Goal: Task Accomplishment & Management: Manage account settings

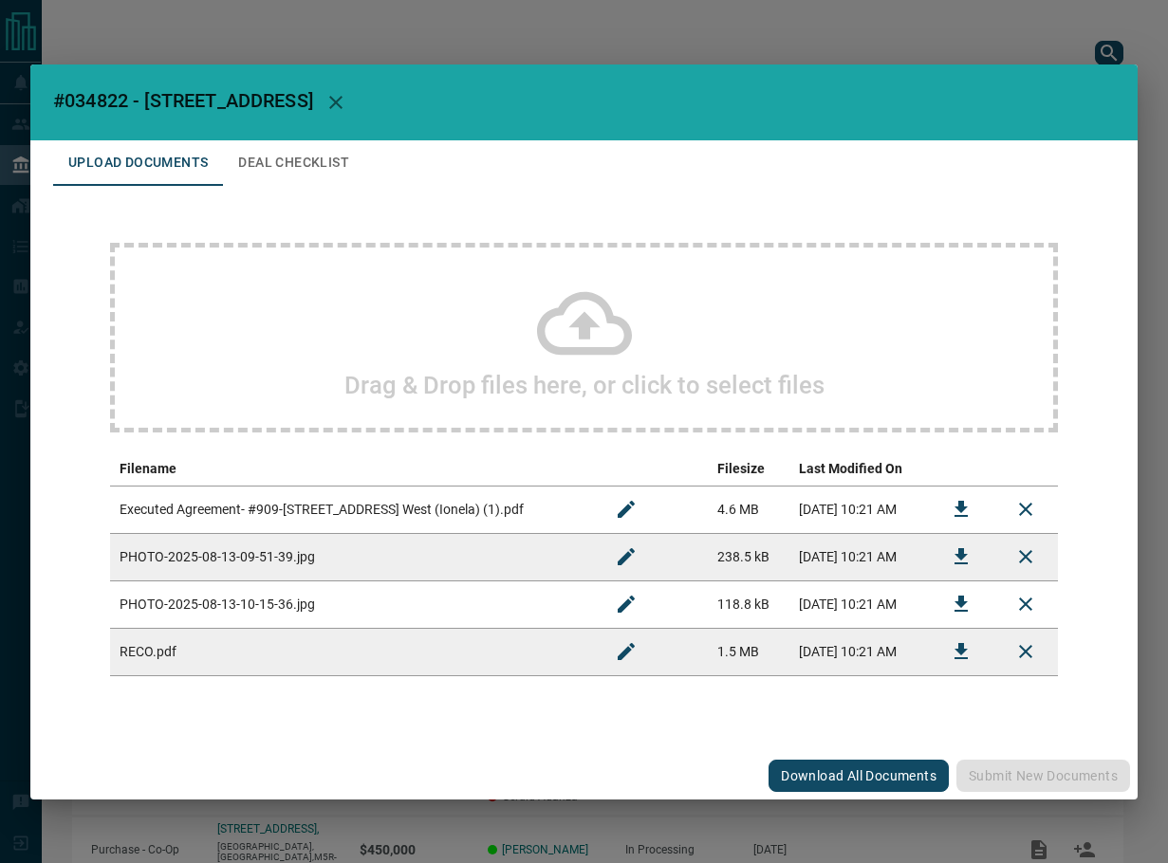
click at [88, 102] on span "#034822 - [STREET_ADDRESS]" at bounding box center [183, 100] width 260 height 23
copy span "034822"
click at [973, 508] on button "Download" at bounding box center [961, 510] width 46 height 46
click at [961, 561] on icon "Download" at bounding box center [961, 557] width 23 height 23
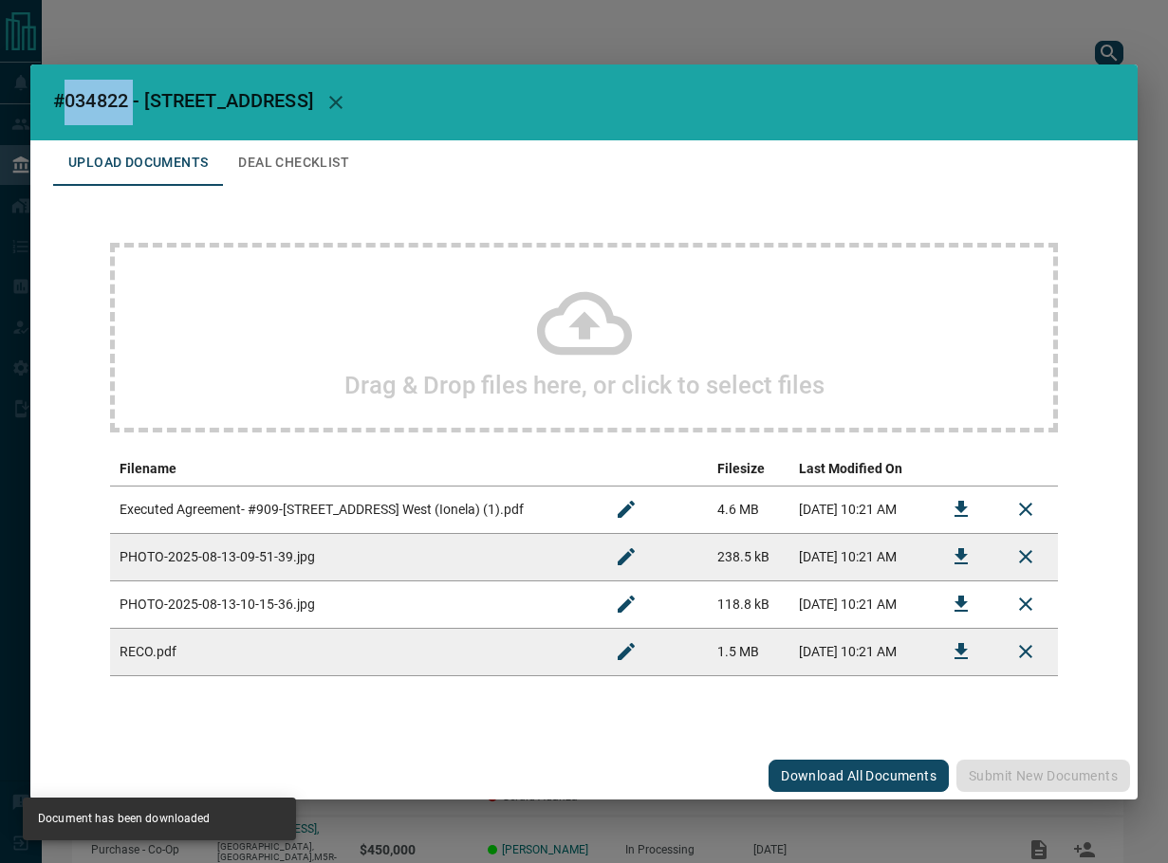
click at [966, 603] on icon "Download" at bounding box center [961, 604] width 13 height 16
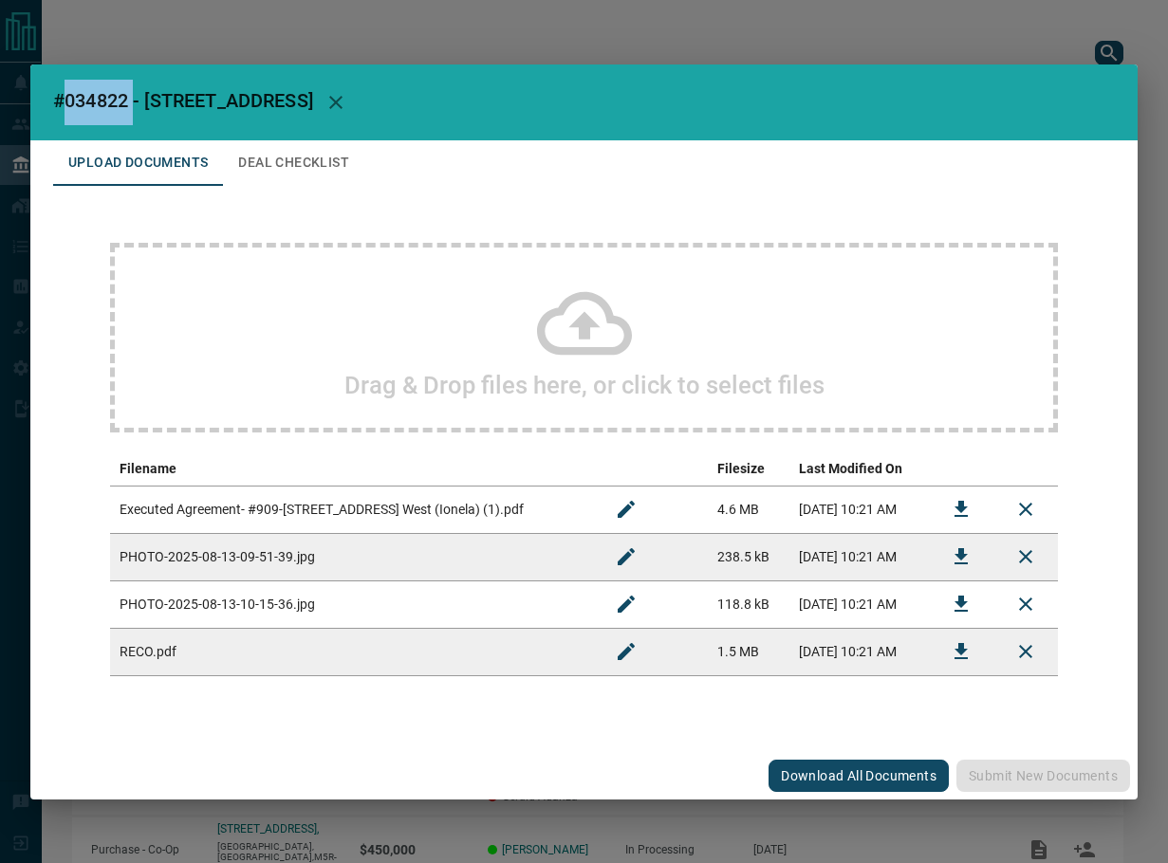
click at [947, 659] on button "Download" at bounding box center [961, 652] width 46 height 46
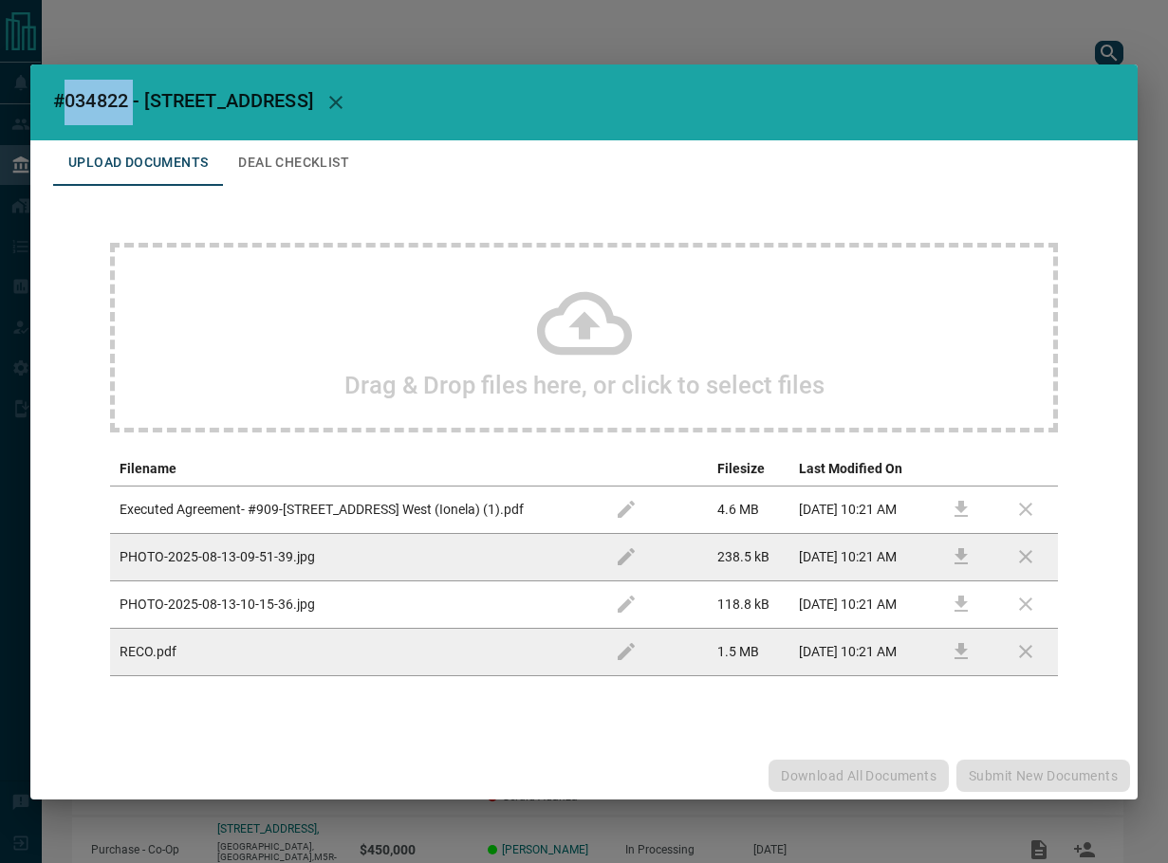
click at [319, 168] on button "Deal Checklist" at bounding box center [293, 163] width 141 height 46
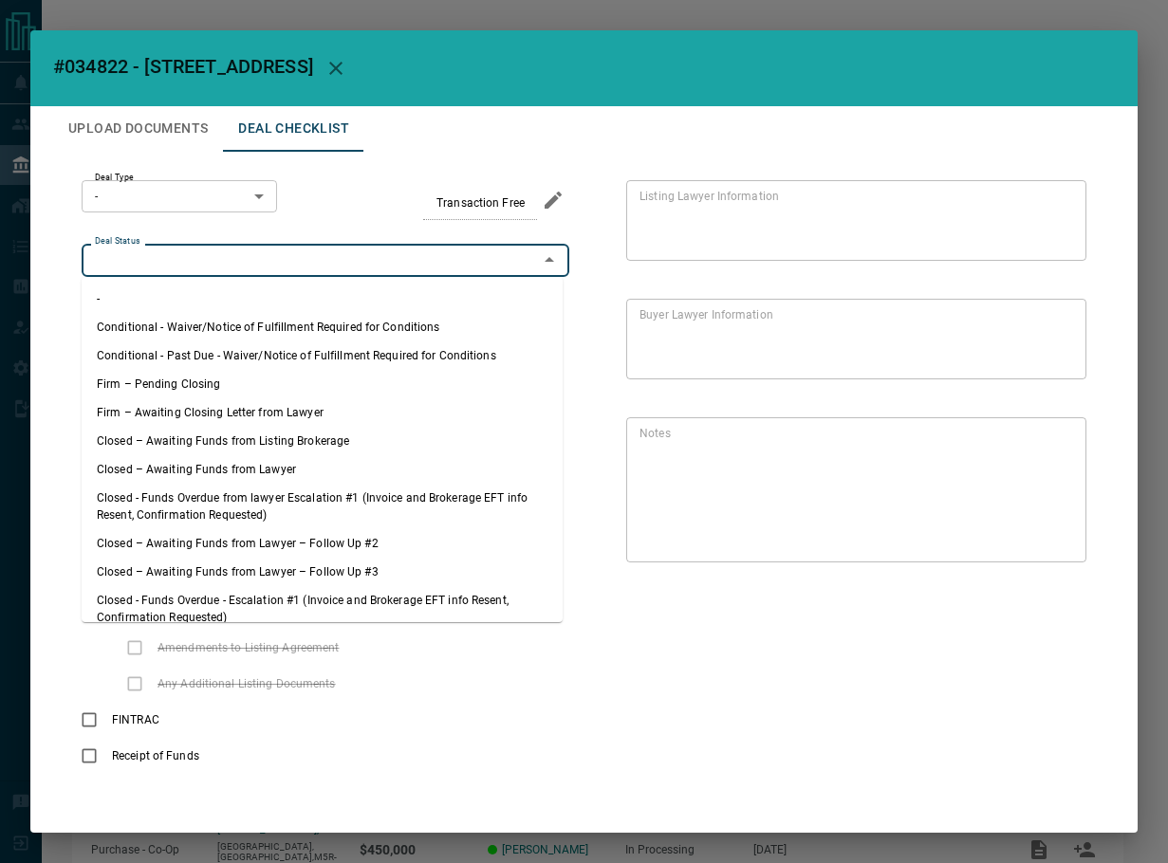
click at [181, 267] on input "Deal Status" at bounding box center [309, 260] width 445 height 21
click at [185, 378] on li "Firm – Pending Closing" at bounding box center [322, 384] width 481 height 28
type input "**********"
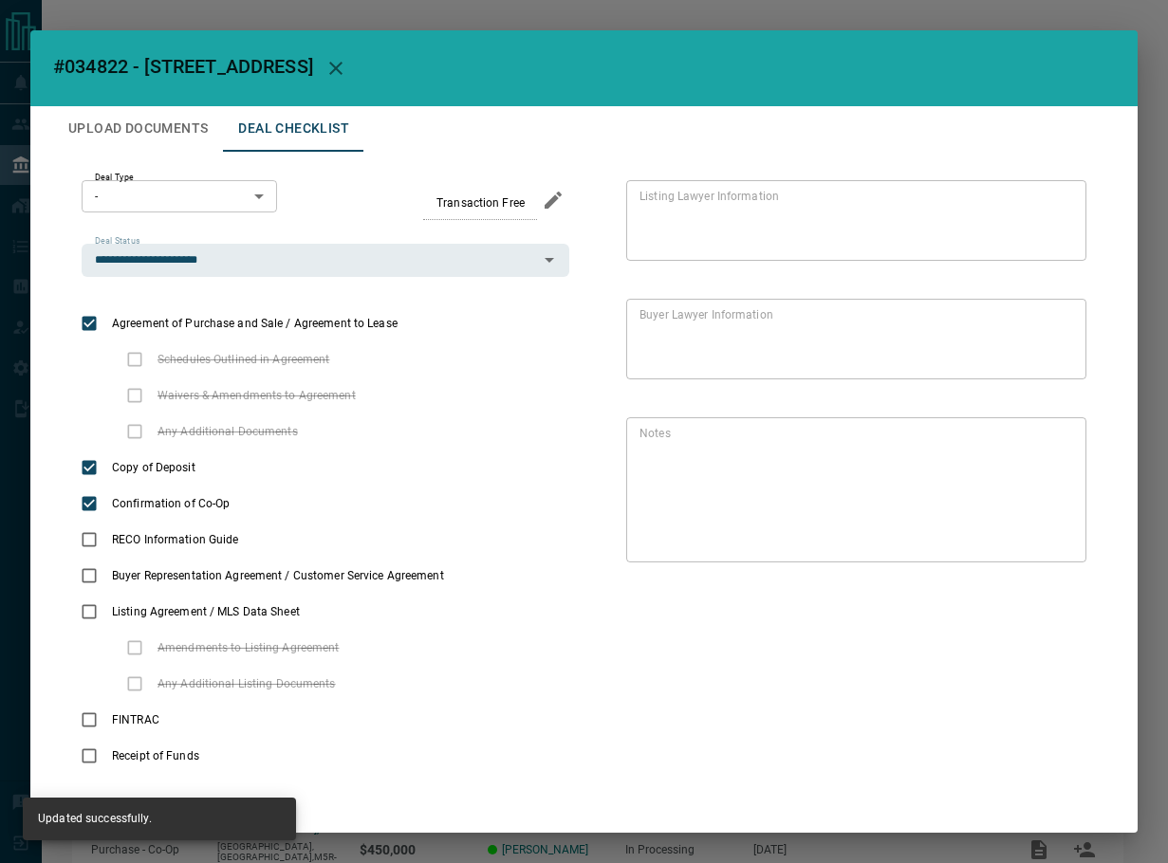
click at [160, 208] on body "Lead Transfers Leads Deals Listings Campaigns Quota Rules Agent Quotas Admin Mo…" at bounding box center [584, 538] width 1168 height 1076
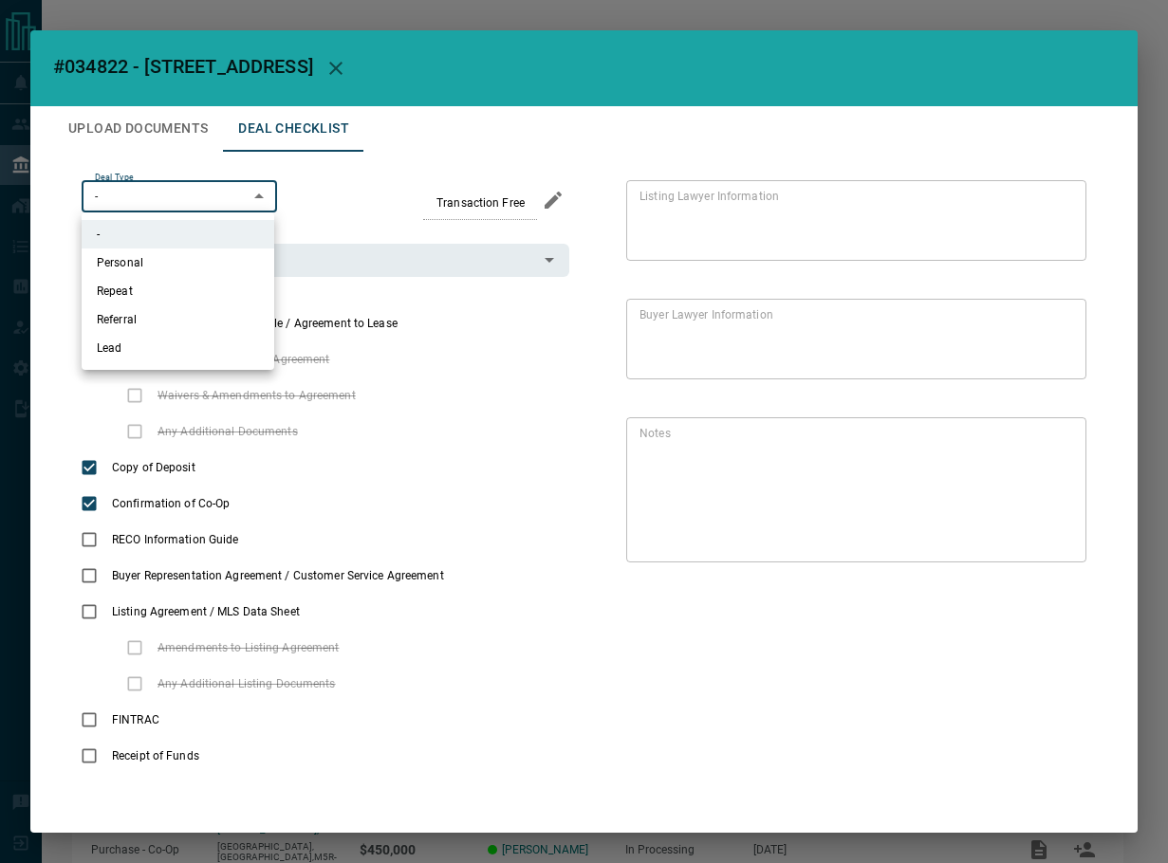
drag, startPoint x: 164, startPoint y: 359, endPoint x: 175, endPoint y: 356, distance: 10.8
click at [165, 358] on li "Lead" at bounding box center [178, 348] width 193 height 28
type input "*"
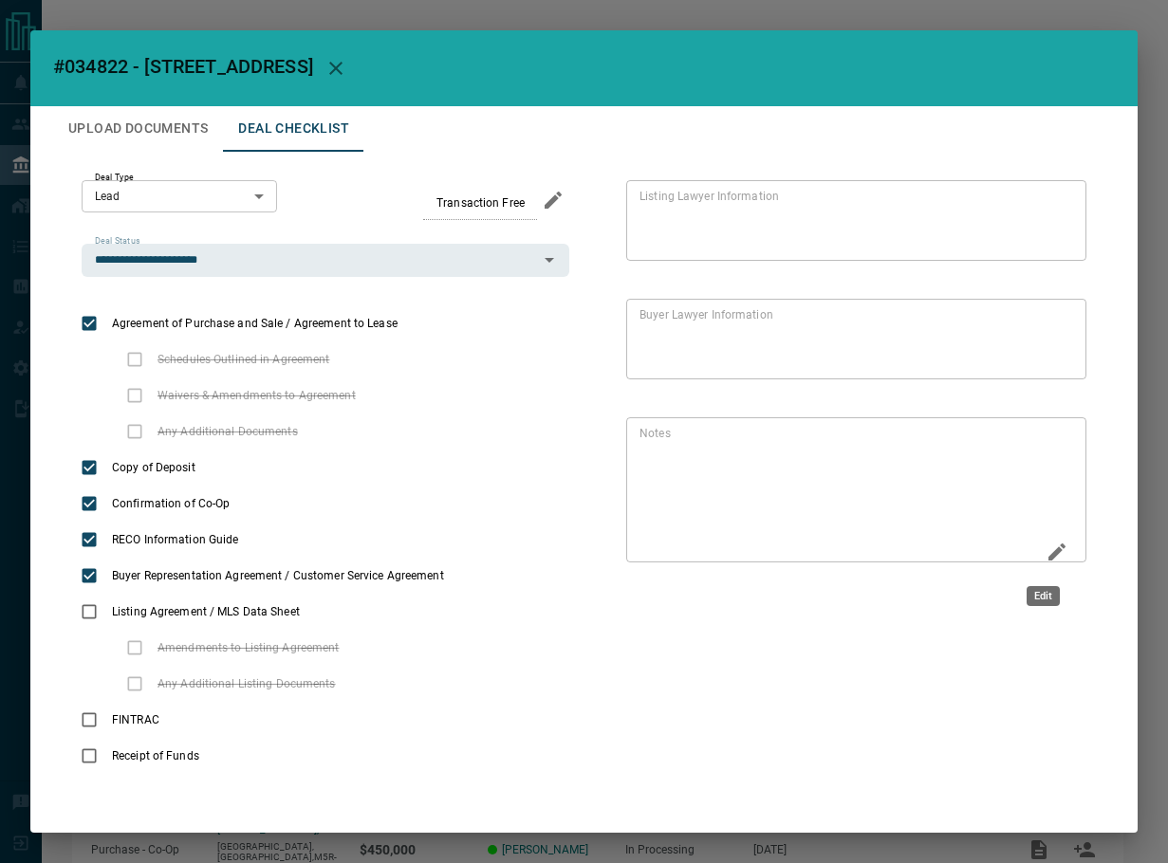
click at [1049, 556] on icon "Edit" at bounding box center [1057, 552] width 17 height 17
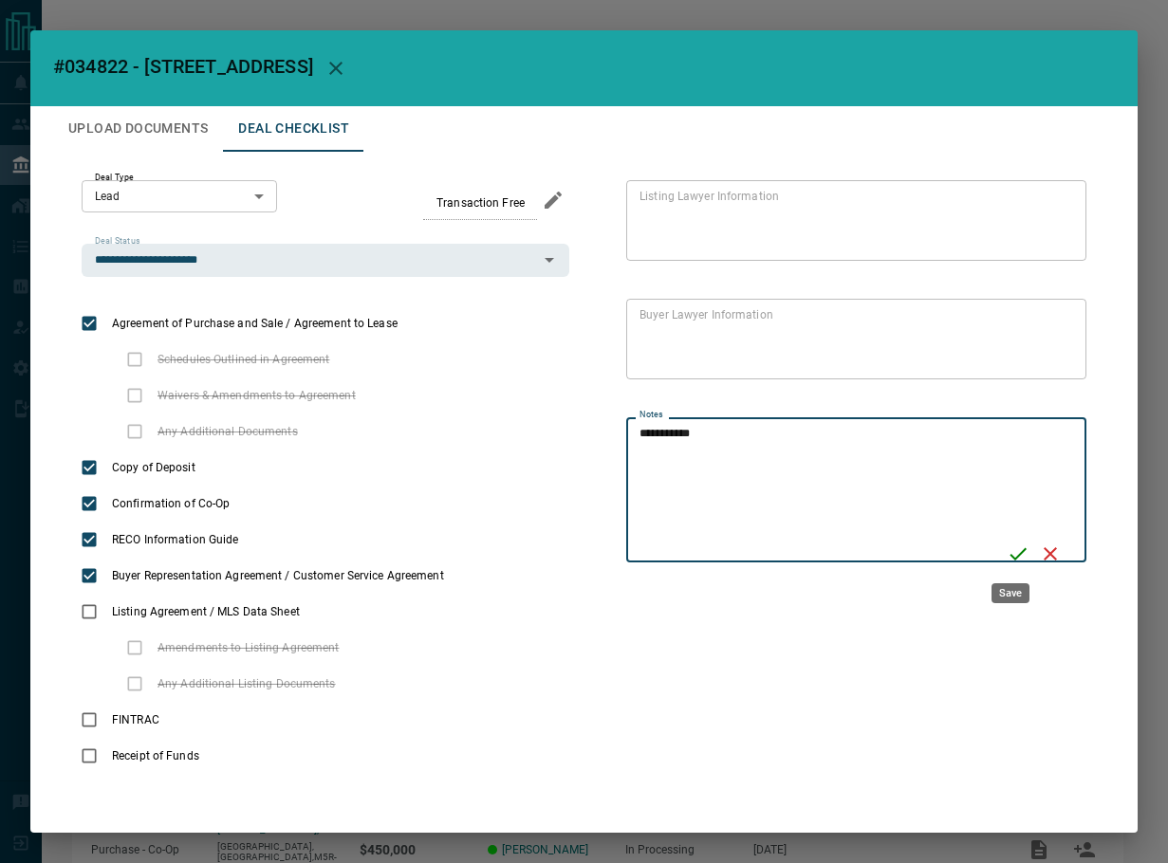
type textarea "**********"
click at [1007, 547] on icon "Save" at bounding box center [1018, 554] width 23 height 23
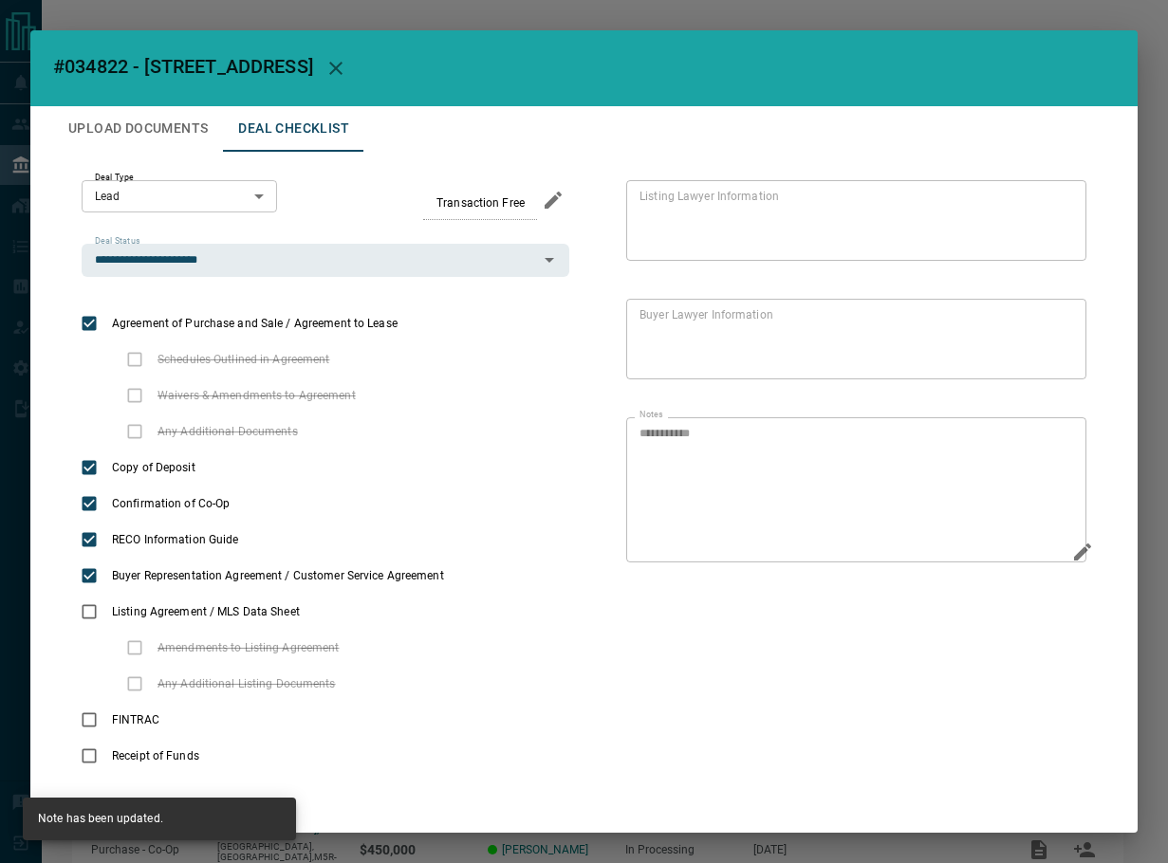
click at [140, 126] on button "Upload Documents" at bounding box center [138, 129] width 170 height 46
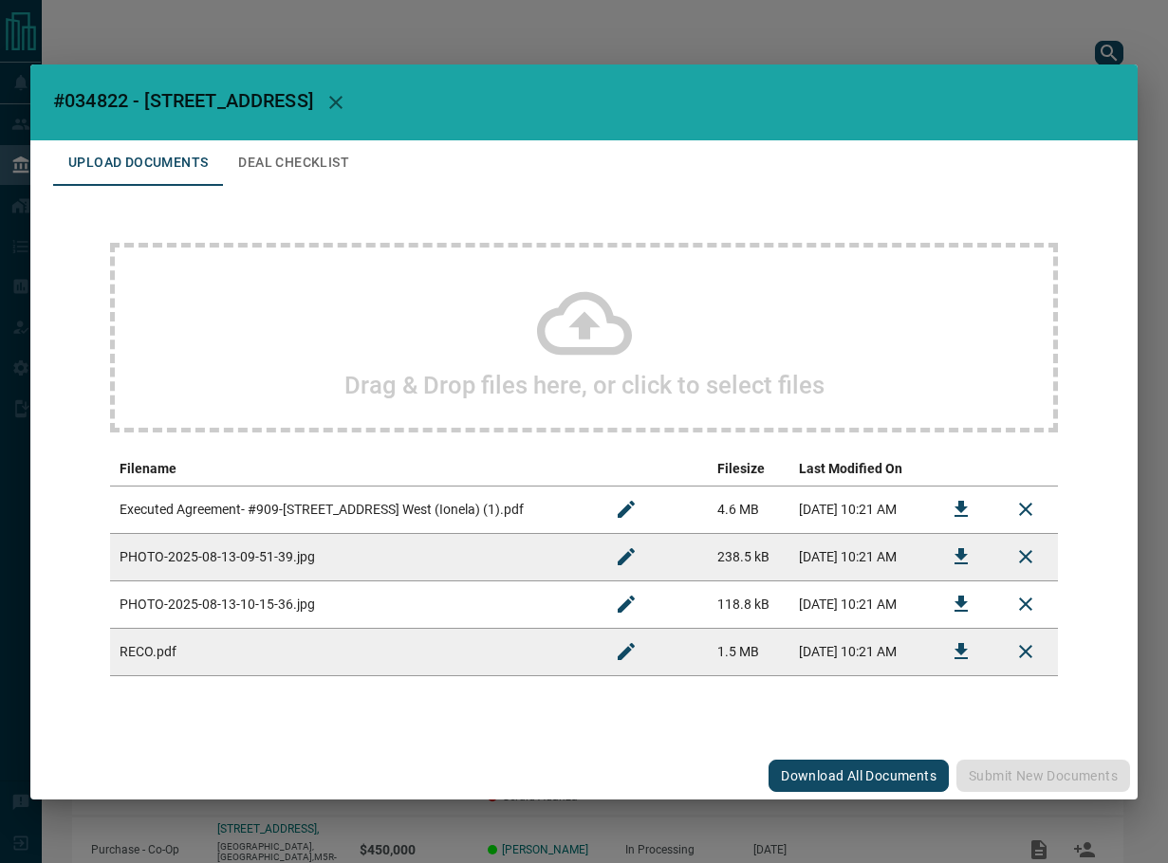
click at [298, 294] on div "Drag & Drop files here, or click to select files" at bounding box center [584, 338] width 948 height 190
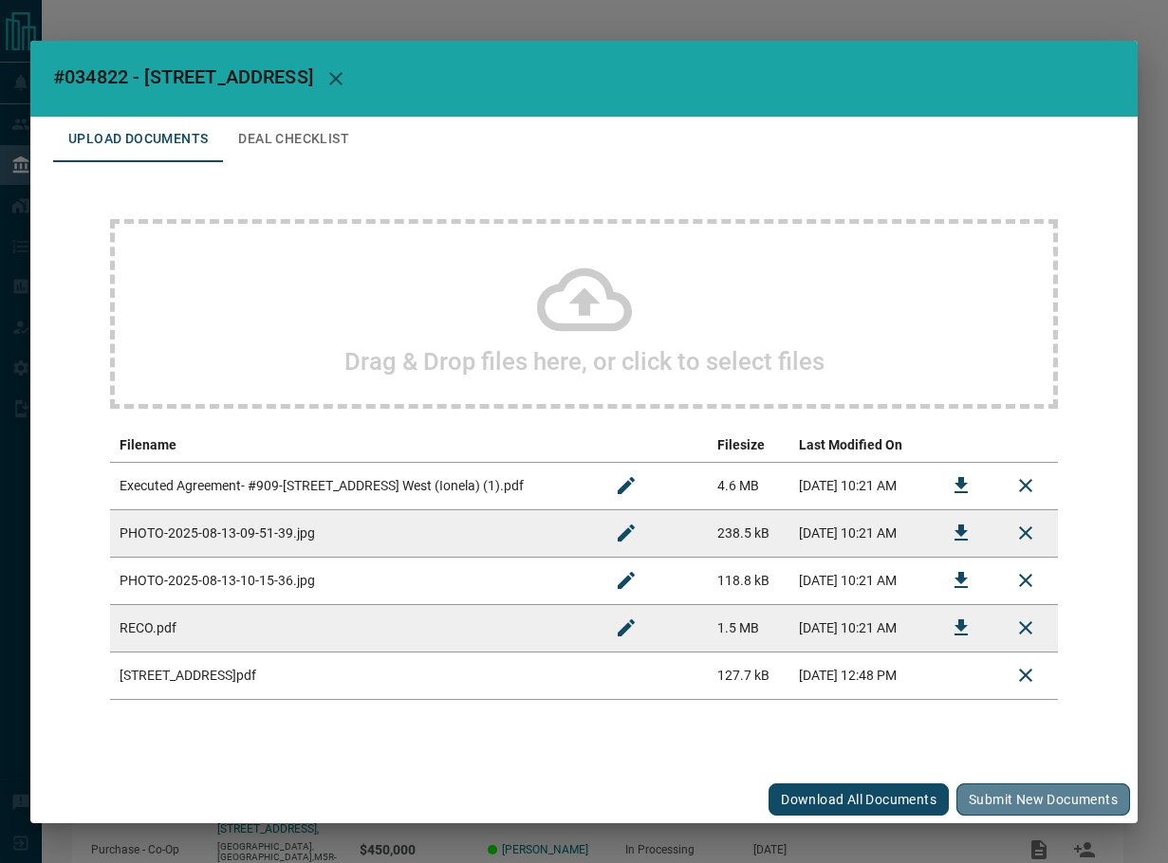
click at [995, 785] on button "Submit new documents" at bounding box center [1043, 800] width 174 height 32
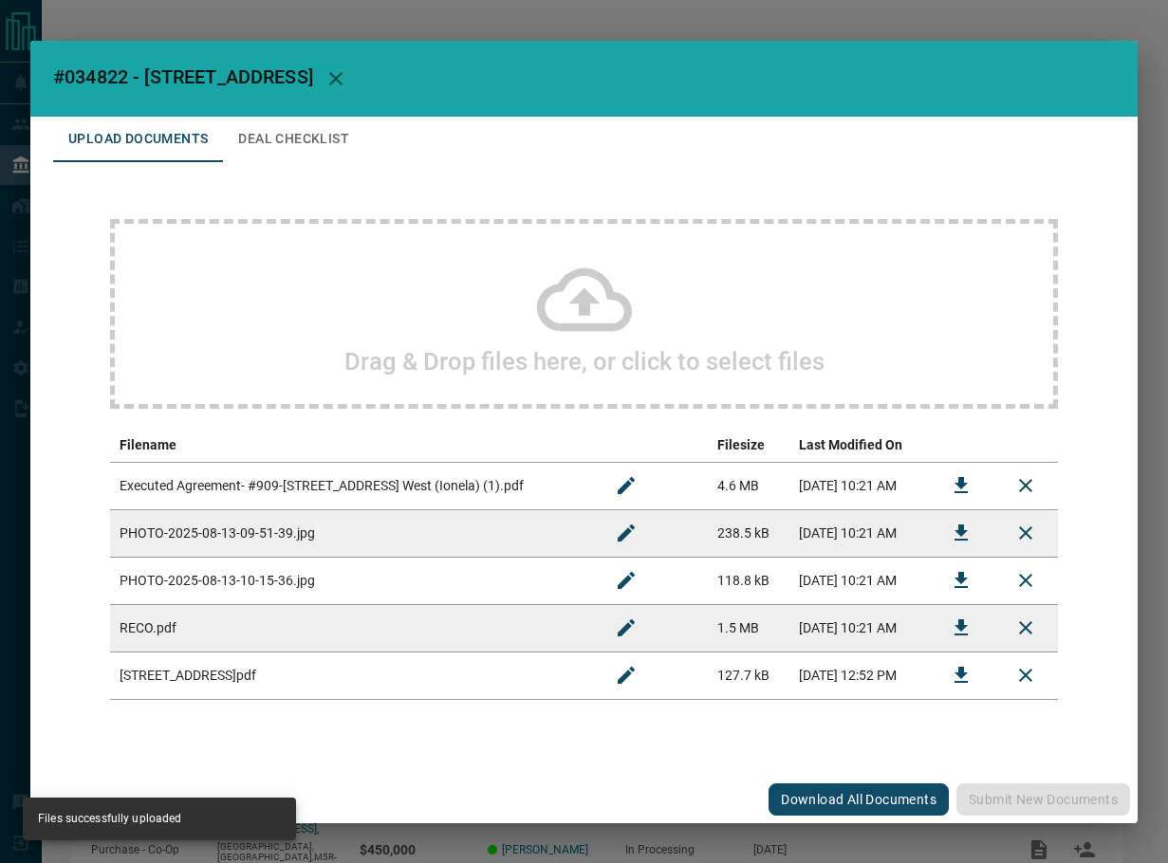
click at [288, 130] on button "Deal Checklist" at bounding box center [293, 140] width 141 height 46
